Goal: Find contact information: Find contact information

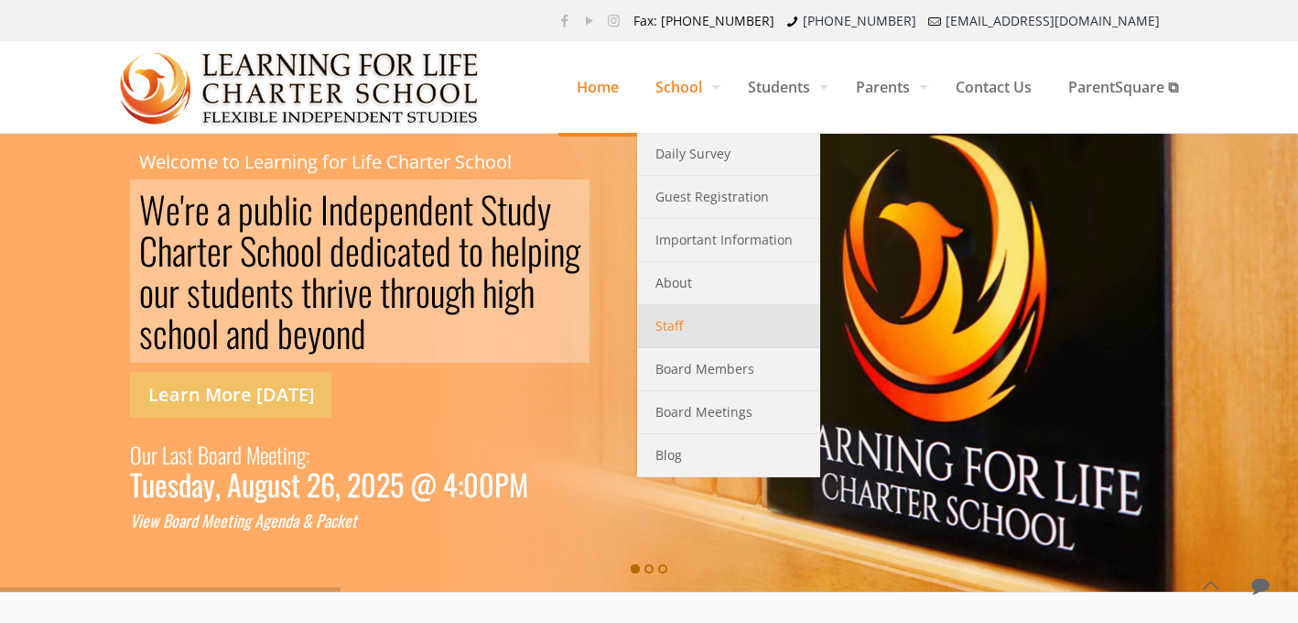
click at [662, 332] on span "Staff" at bounding box center [669, 326] width 27 height 24
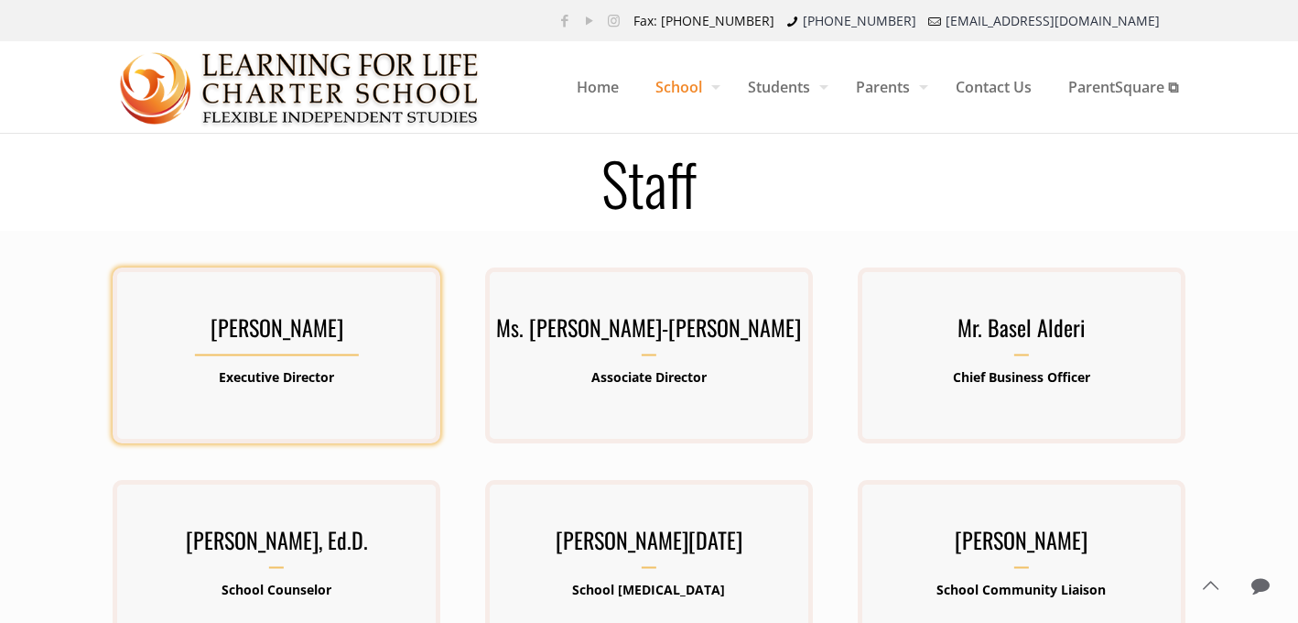
click at [324, 334] on h3 "Mr. Kenneth Lawrence-Emanuel" at bounding box center [277, 333] width 328 height 48
click at [252, 365] on p "Executive Director" at bounding box center [277, 377] width 328 height 24
click at [234, 314] on h3 "Mr. Kenneth Lawrence-Emanuel" at bounding box center [277, 333] width 328 height 48
click at [242, 342] on h3 "Mr. Kenneth Lawrence-Emanuel" at bounding box center [277, 333] width 328 height 48
click at [242, 342] on h3 "[PERSON_NAME]" at bounding box center [277, 333] width 328 height 48
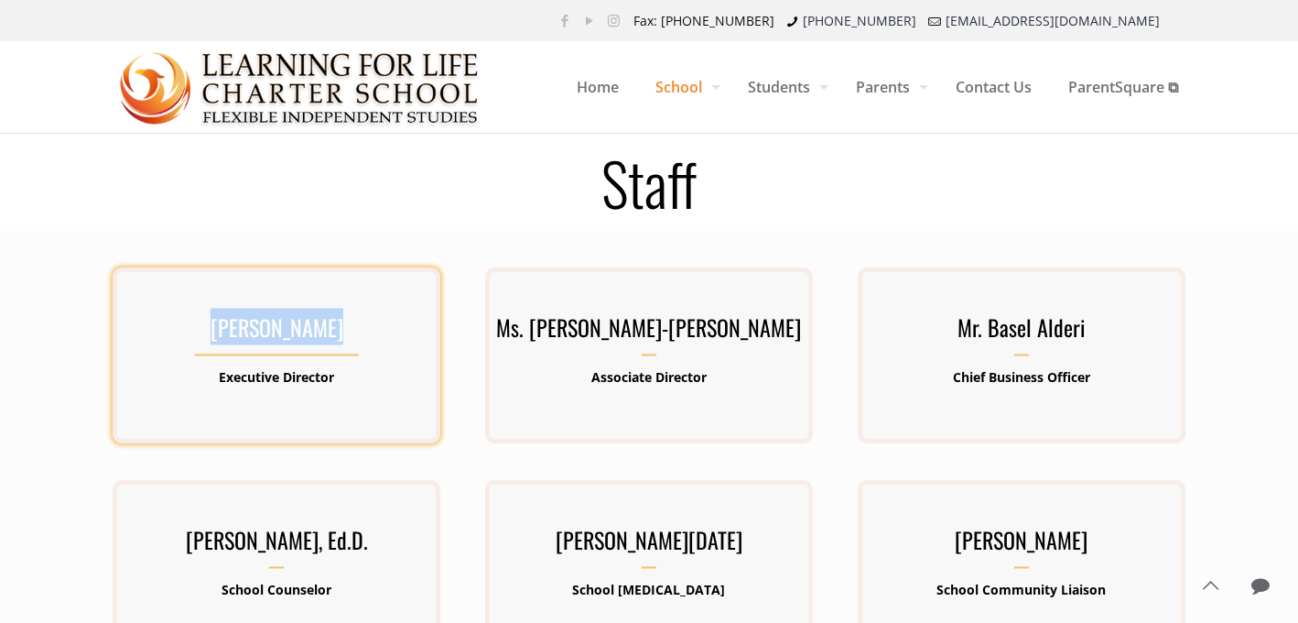
click at [242, 342] on h3 "[PERSON_NAME]" at bounding box center [277, 333] width 328 height 48
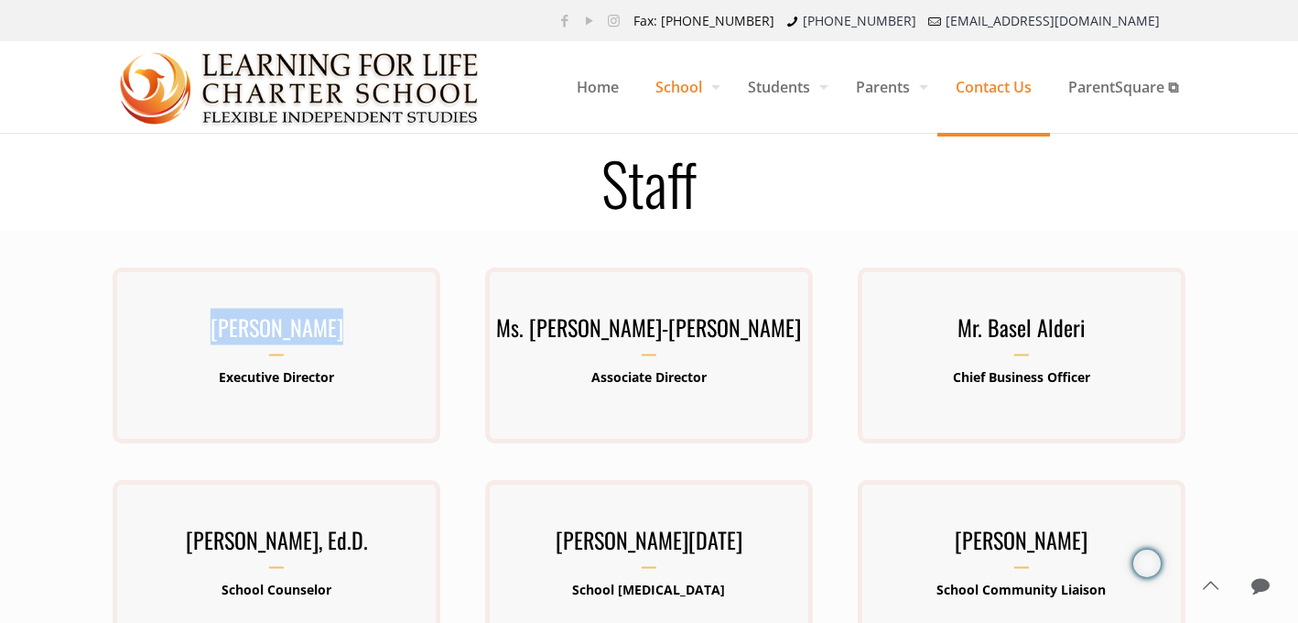
click at [990, 85] on span "Contact Us" at bounding box center [994, 87] width 113 height 55
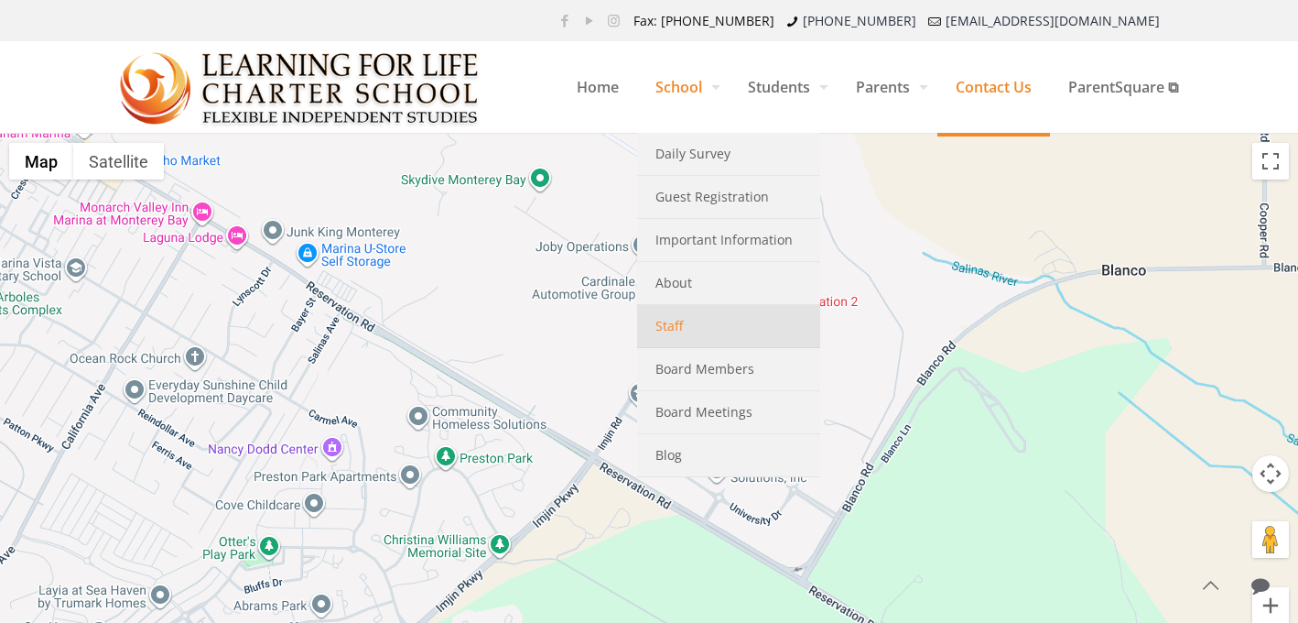
click at [668, 326] on span "Staff" at bounding box center [669, 326] width 27 height 24
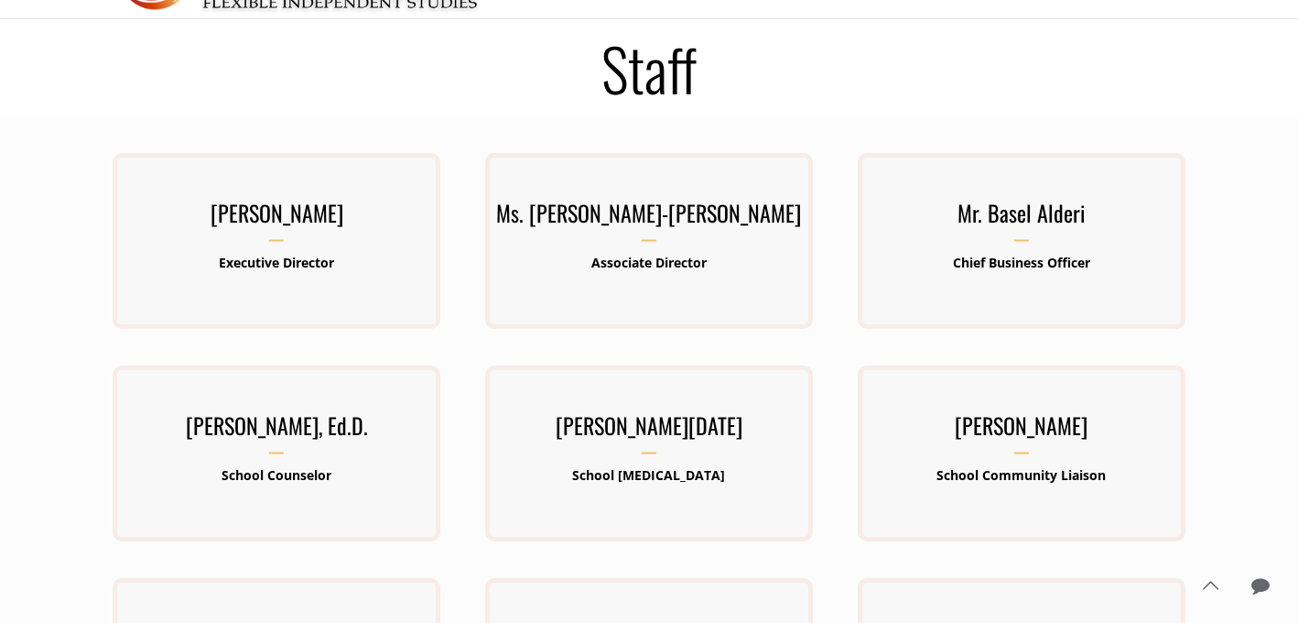
scroll to position [59, 0]
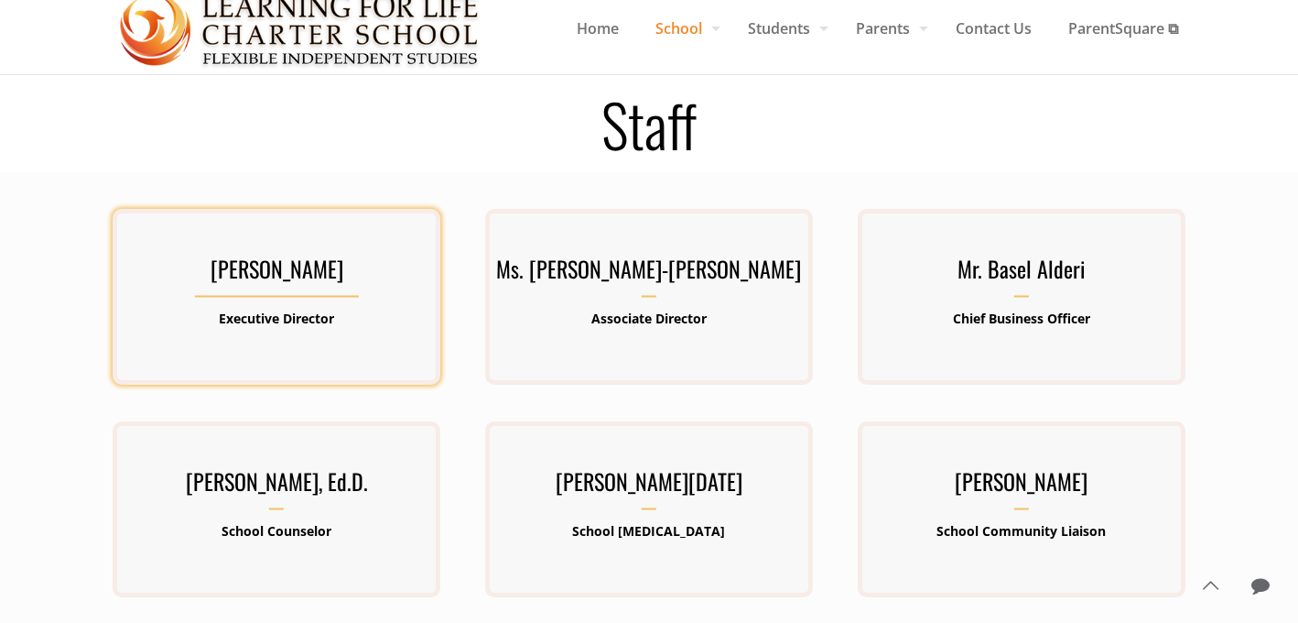
click at [328, 267] on h3 "[PERSON_NAME]" at bounding box center [277, 274] width 328 height 48
click at [302, 324] on b "Executive Director" at bounding box center [276, 318] width 115 height 17
click at [317, 277] on h3 "[PERSON_NAME]" at bounding box center [277, 274] width 328 height 48
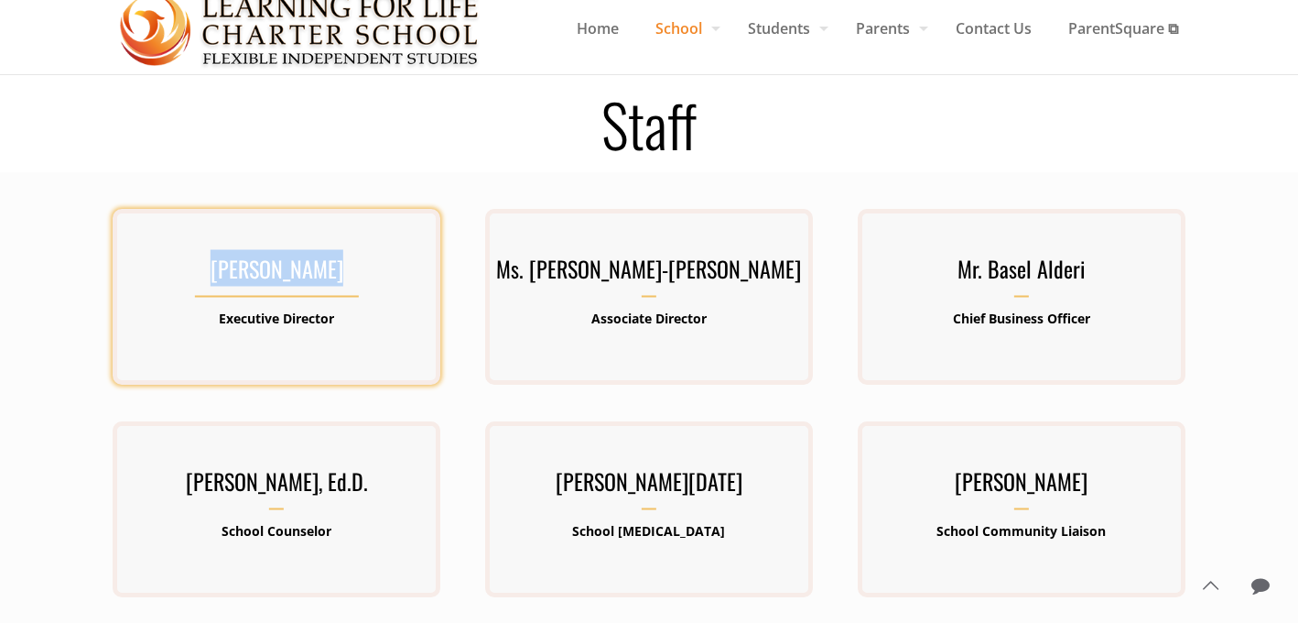
click at [317, 277] on h3 "[PERSON_NAME]" at bounding box center [277, 274] width 328 height 48
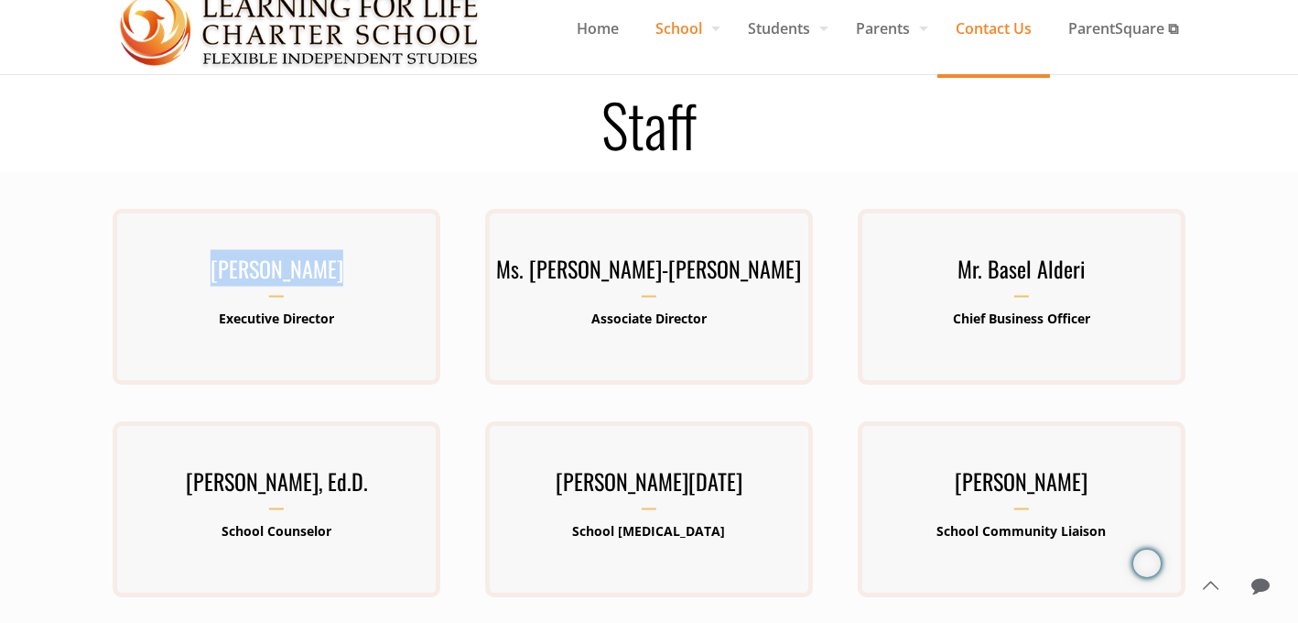
click at [992, 31] on span "Contact Us" at bounding box center [994, 28] width 113 height 55
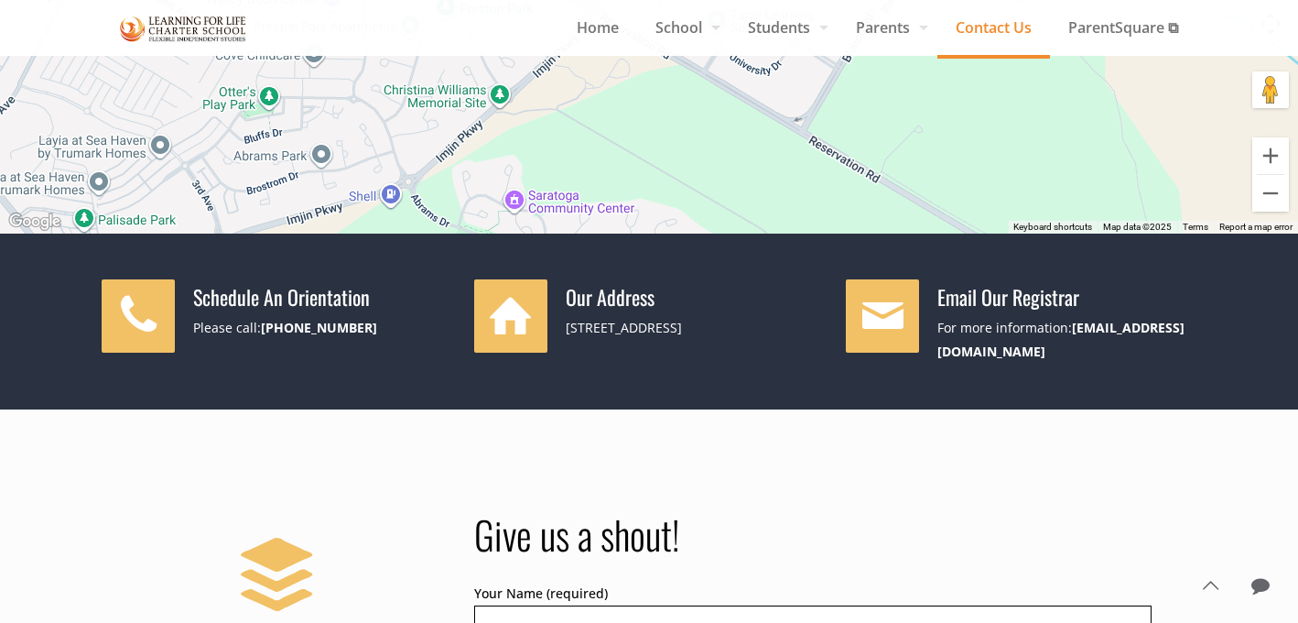
scroll to position [476, 0]
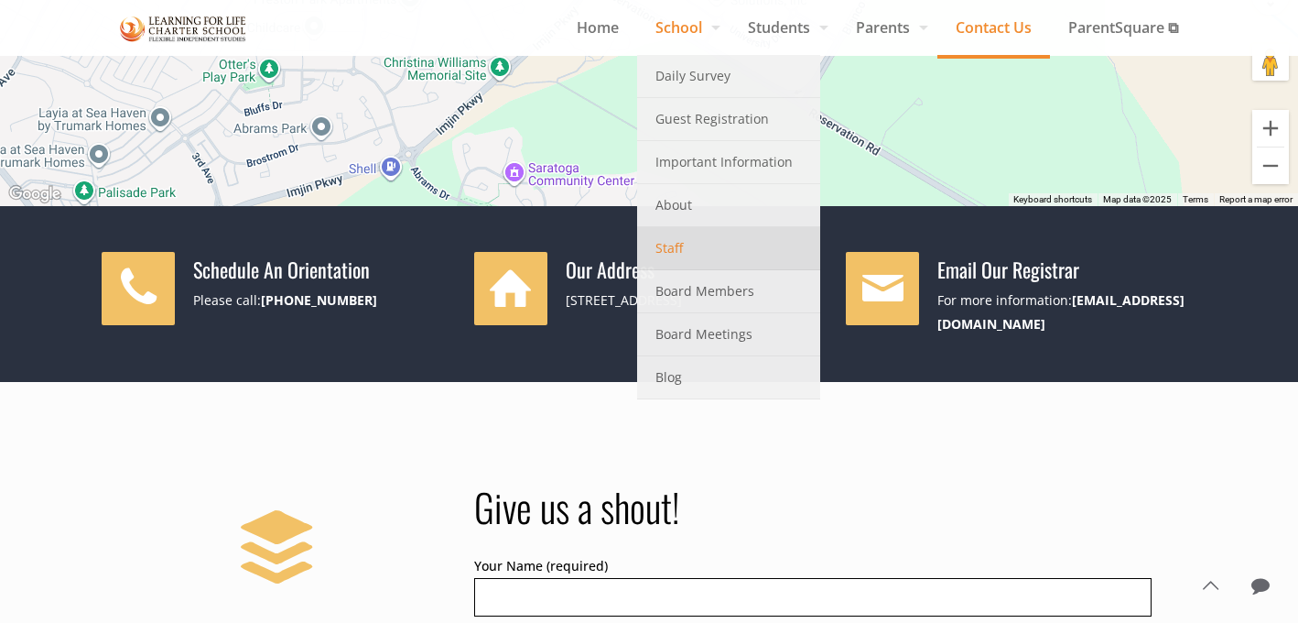
click at [668, 248] on span "Staff" at bounding box center [669, 248] width 27 height 24
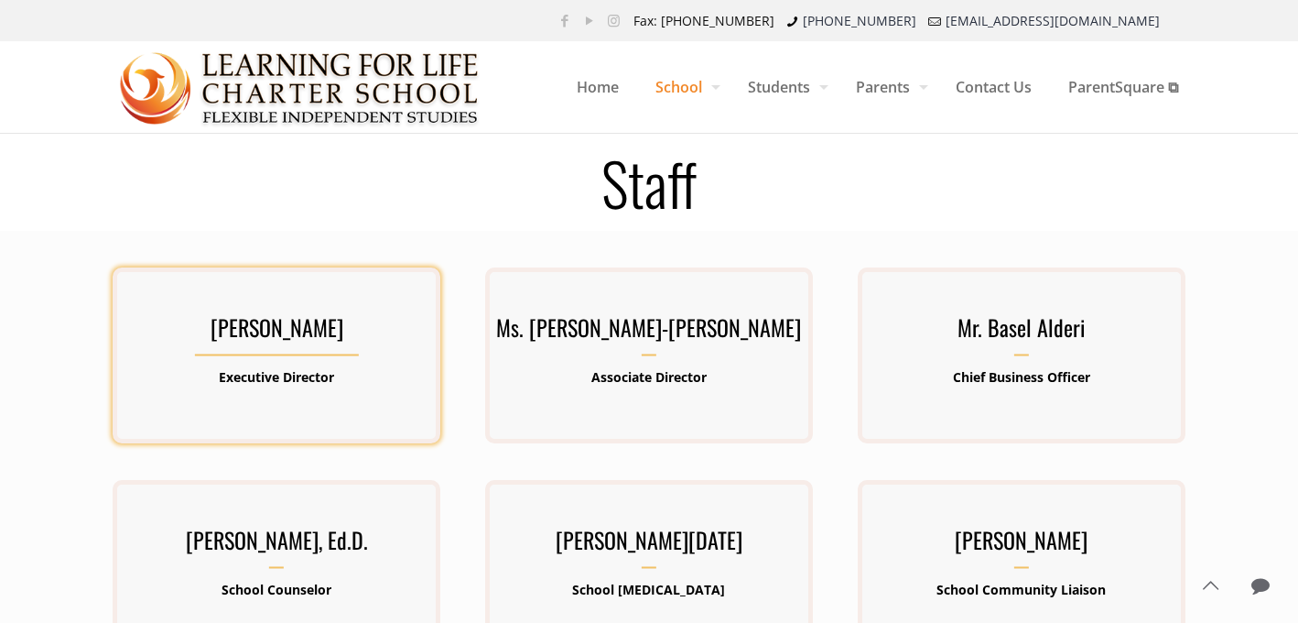
click at [267, 338] on h3 "[PERSON_NAME]" at bounding box center [277, 333] width 328 height 48
click at [245, 432] on div "Mr. Kenneth Lawrence-Emanuel Executive Director Kenneth Lawrence-Emanuel has be…" at bounding box center [277, 355] width 328 height 176
click at [263, 354] on h3 "[PERSON_NAME]" at bounding box center [277, 333] width 328 height 48
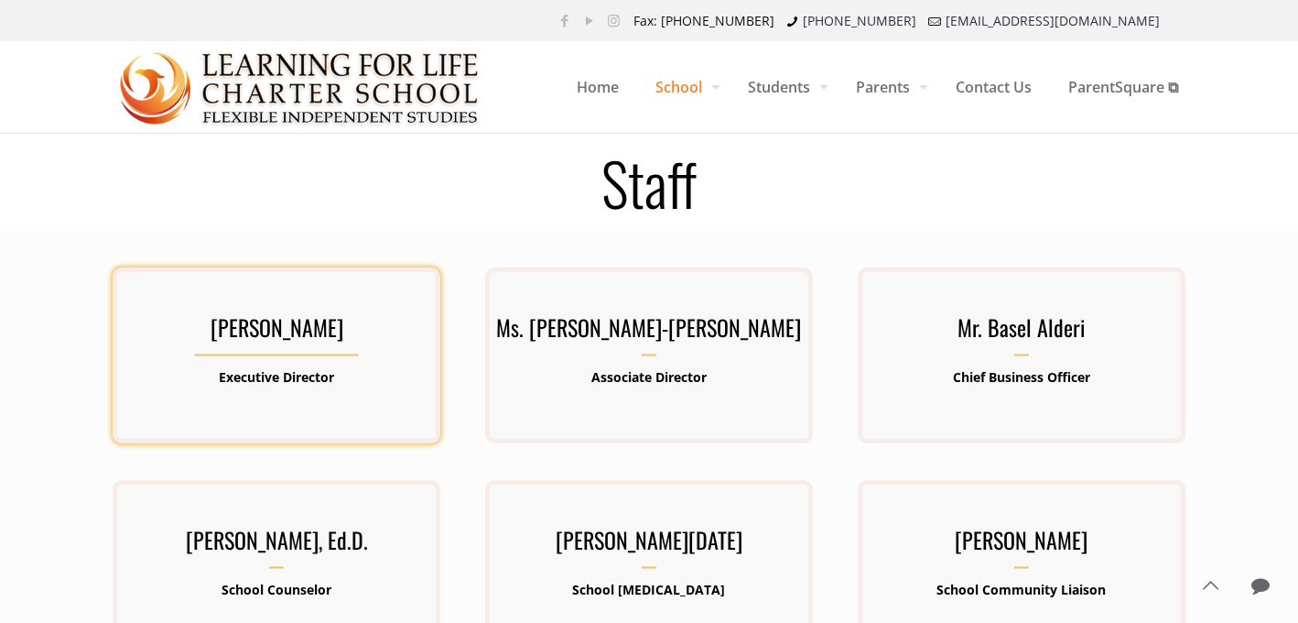
click at [263, 354] on h3 "[PERSON_NAME]" at bounding box center [277, 333] width 328 height 48
